Goal: Learn about a topic

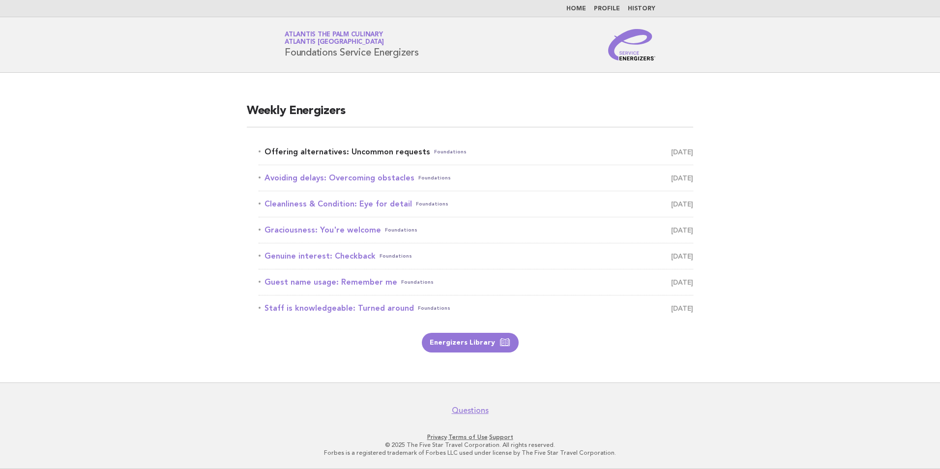
click at [395, 150] on link "Offering alternatives: Uncommon requests Foundations [DATE]" at bounding box center [476, 152] width 435 height 14
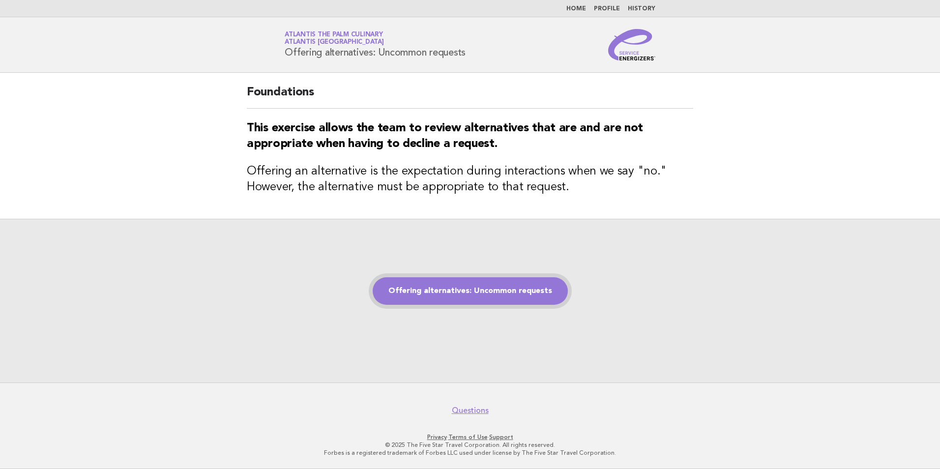
click at [556, 293] on link "Offering alternatives: Uncommon requests" at bounding box center [470, 291] width 195 height 28
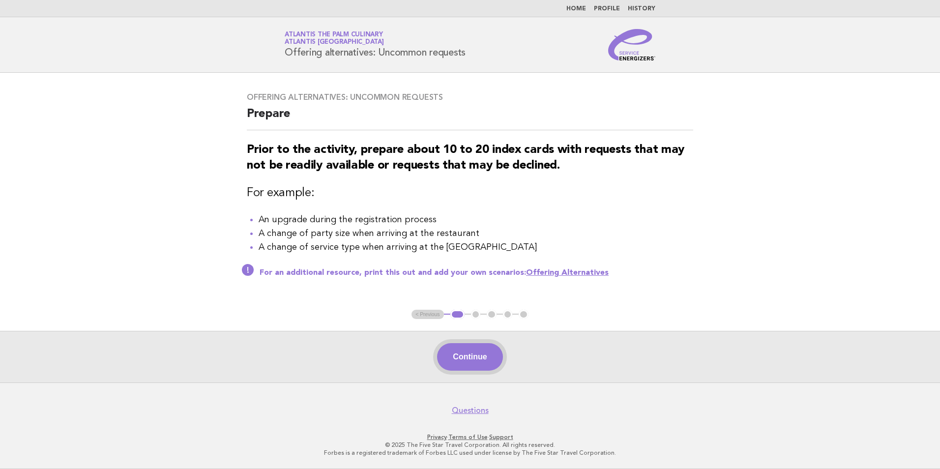
click at [491, 360] on button "Continue" at bounding box center [469, 357] width 65 height 28
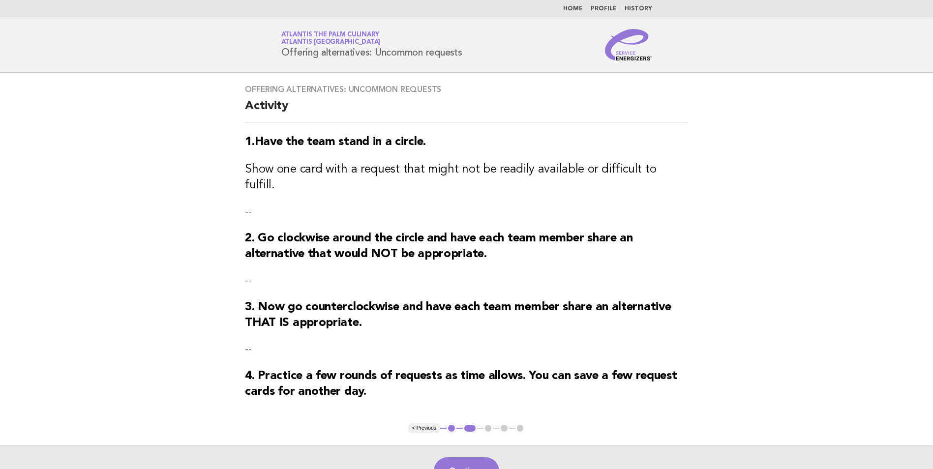
click at [466, 457] on button "Continue" at bounding box center [466, 471] width 65 height 28
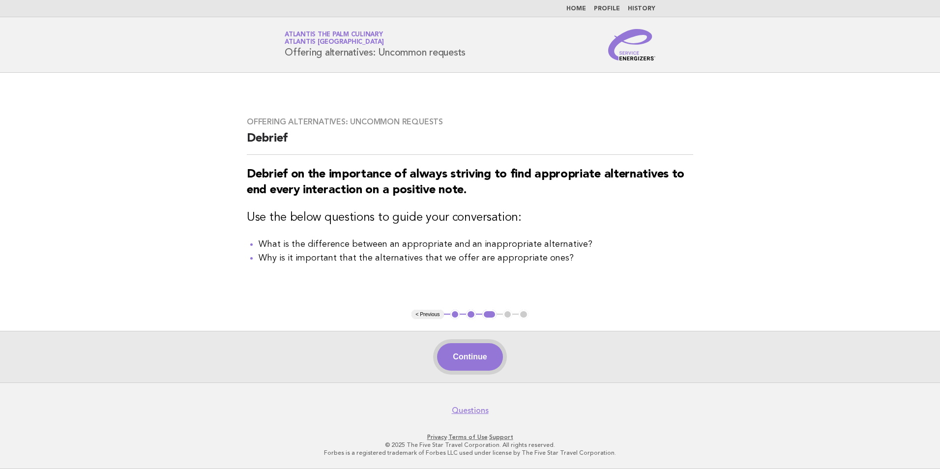
click at [488, 359] on button "Continue" at bounding box center [469, 357] width 65 height 28
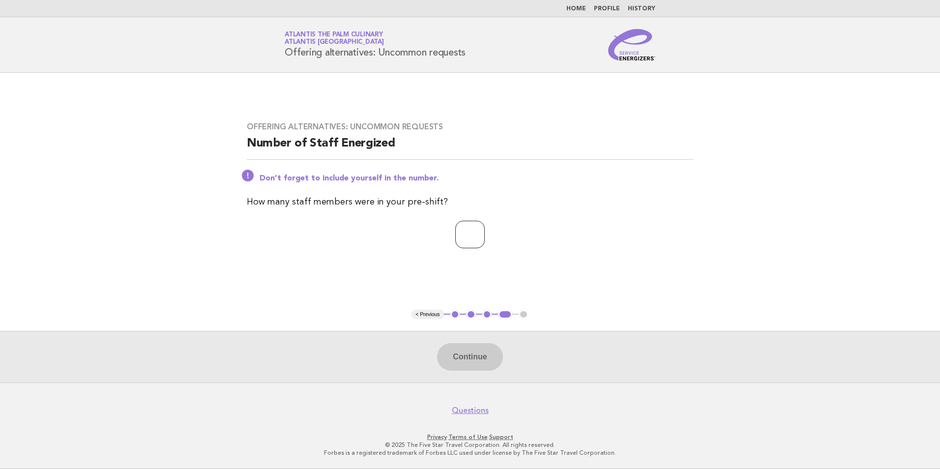
click at [479, 239] on input "number" at bounding box center [470, 235] width 30 height 28
type input "**"
click at [473, 360] on button "Continue" at bounding box center [469, 357] width 65 height 28
